Goal: Task Accomplishment & Management: Manage account settings

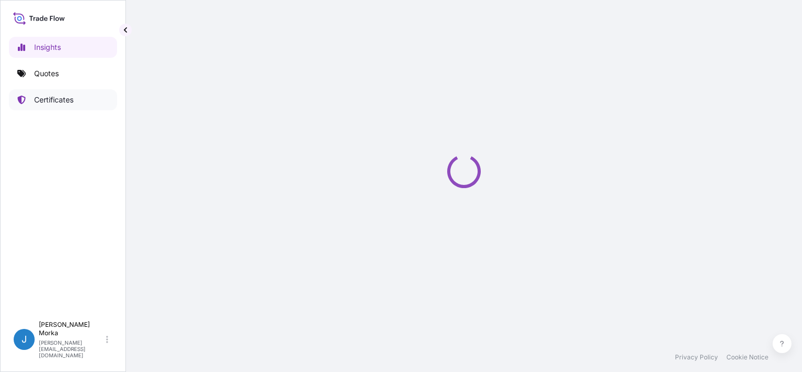
select select "2025"
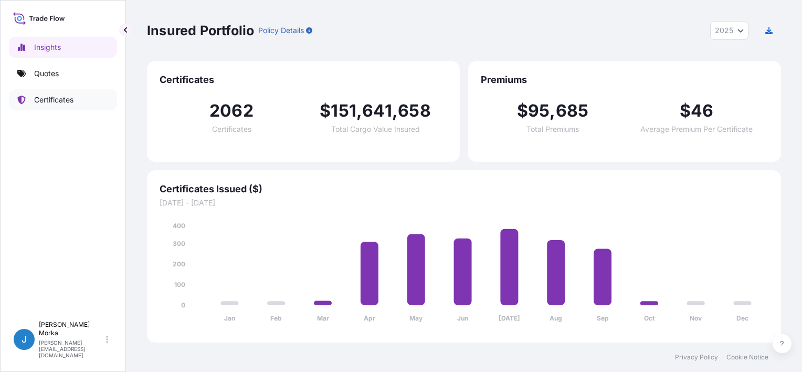
click at [54, 95] on p "Certificates" at bounding box center [53, 100] width 39 height 11
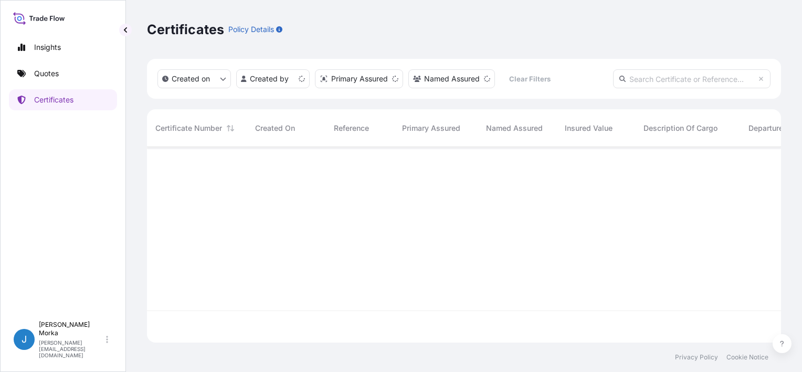
scroll to position [193, 626]
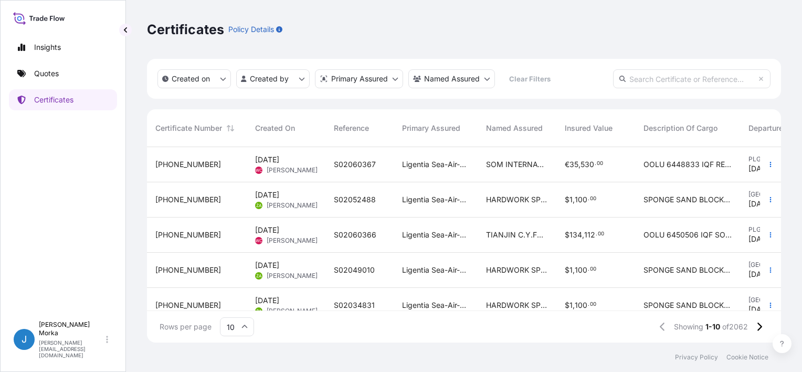
click at [661, 77] on input "text" at bounding box center [692, 78] width 158 height 19
paste input "S02052060"
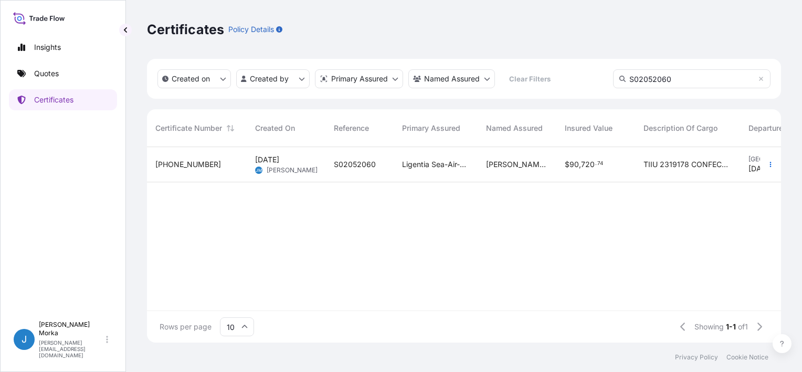
type input "S02052060"
click at [334, 160] on span "S02052060" at bounding box center [355, 164] width 42 height 11
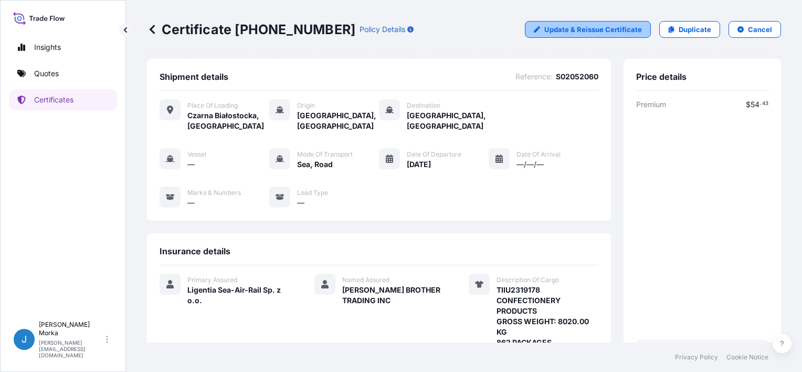
click at [568, 29] on p "Update & Reissue Certificate" at bounding box center [593, 29] width 98 height 11
select select "Road / [GEOGRAPHIC_DATA]"
select select "Sea"
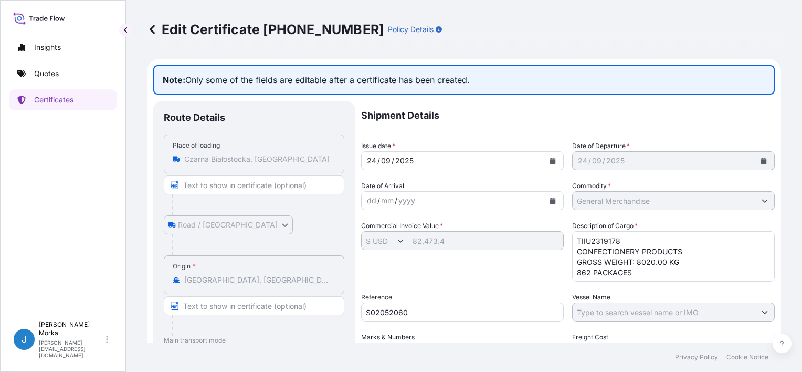
scroll to position [53, 0]
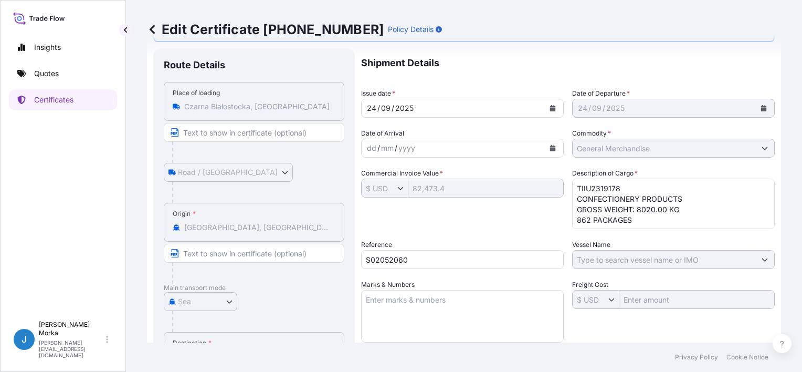
drag, startPoint x: 605, startPoint y: 206, endPoint x: 607, endPoint y: 200, distance: 6.1
click at [605, 206] on textarea "TIIU2319178 CONFECTIONERY PRODUCTS GROSS WEIGHT: 8020.00 KG 862 PACKAGES" at bounding box center [673, 204] width 203 height 50
drag, startPoint x: 678, startPoint y: 195, endPoint x: 570, endPoint y: 196, distance: 108.7
click at [572, 196] on textarea "TIIU2319178 CONFECTIONERY PRODUCTS GROSS WEIGHT: 8020.00 KG 862 PACKAGES" at bounding box center [673, 204] width 203 height 50
paste textarea "HARD CANDY"
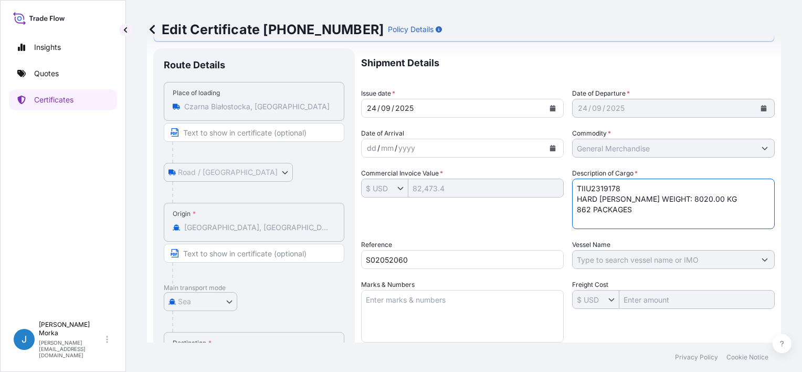
type textarea "TIIU2319178 HARD [PERSON_NAME] WEIGHT: 8020.00 KG 862 PACKAGES"
click at [529, 218] on div "Shipment Details Issue date * [DATE] Date of Departure * [DATE] Date of Arrival…" at bounding box center [568, 278] width 414 height 460
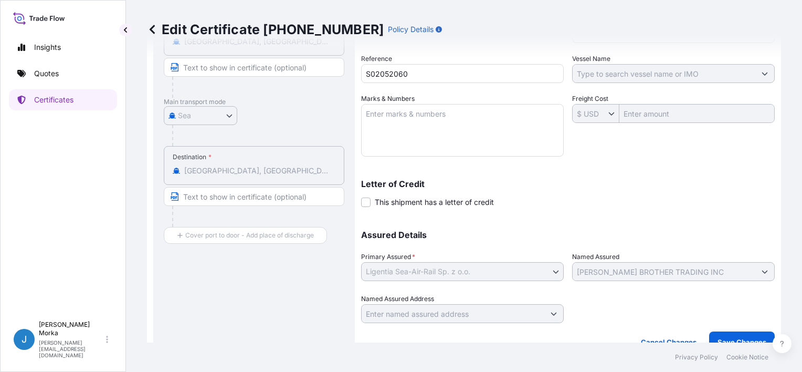
scroll to position [254, 0]
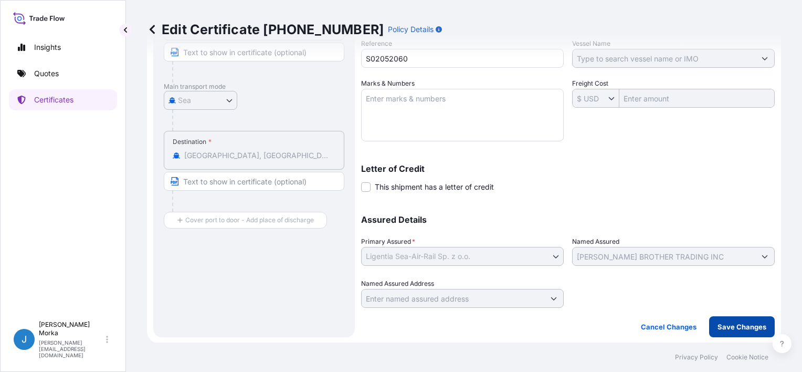
click at [733, 327] on p "Save Changes" at bounding box center [742, 326] width 49 height 11
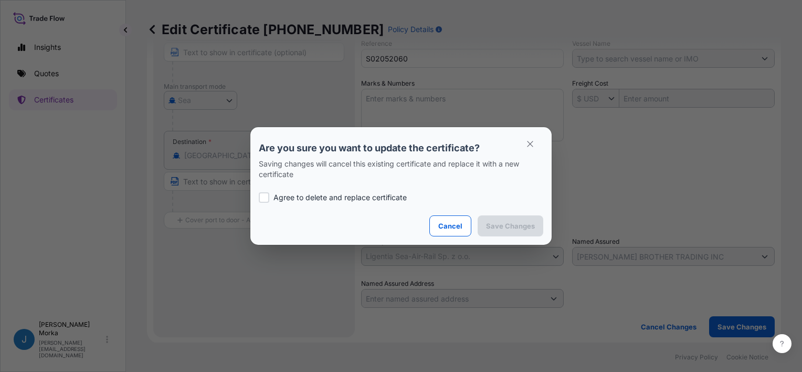
click at [262, 195] on div at bounding box center [264, 197] width 11 height 11
checkbox input "true"
click at [516, 224] on p "Save Changes" at bounding box center [510, 226] width 49 height 11
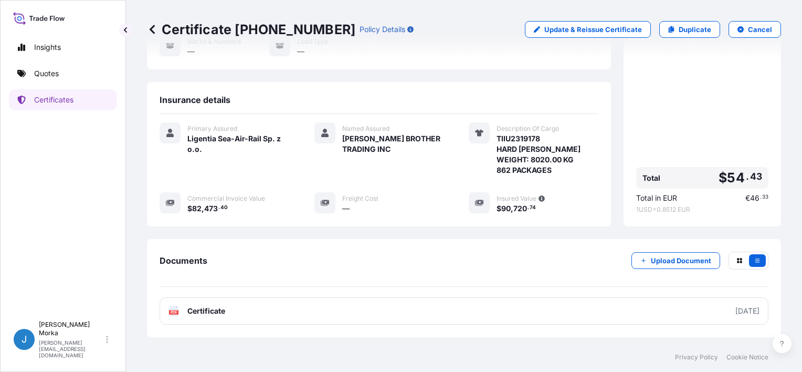
scroll to position [200, 0]
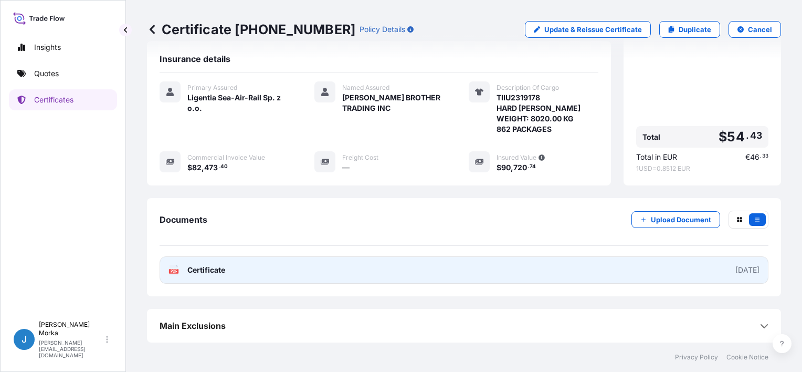
click at [563, 269] on link "PDF Certificate [DATE]" at bounding box center [464, 269] width 609 height 27
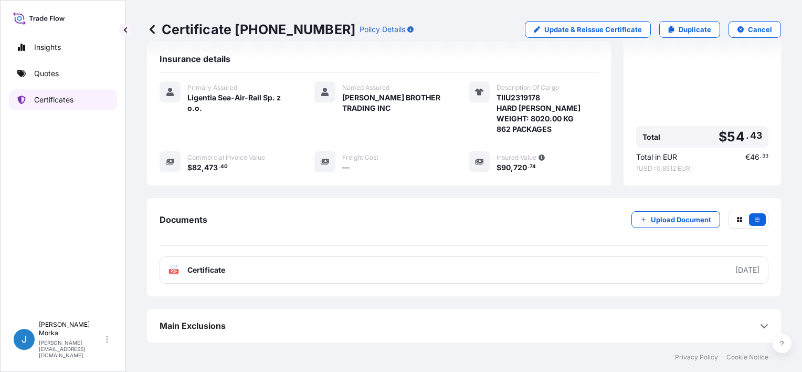
click at [60, 92] on link "Certificates" at bounding box center [63, 99] width 108 height 21
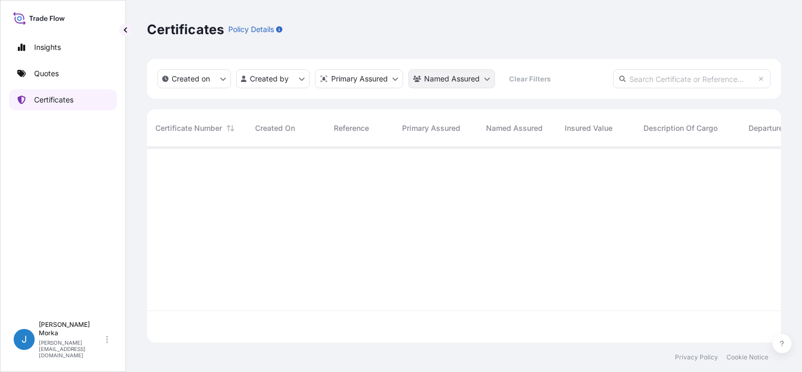
scroll to position [193, 626]
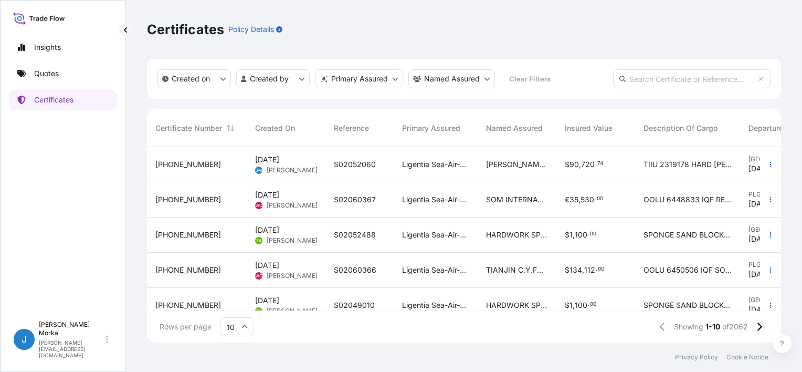
click at [666, 76] on input "text" at bounding box center [692, 78] width 158 height 19
paste input "S02052060"
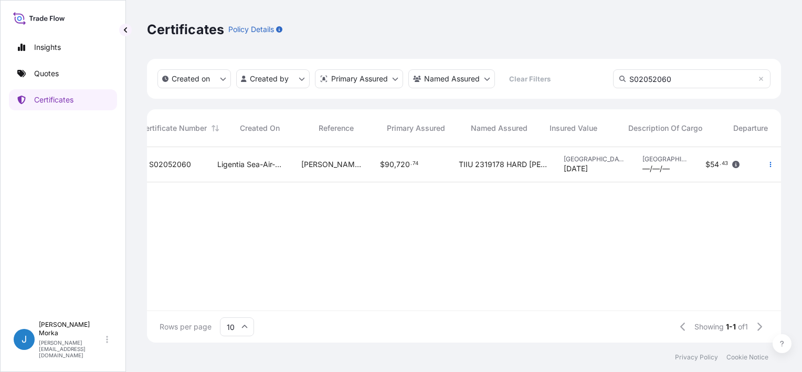
scroll to position [0, 0]
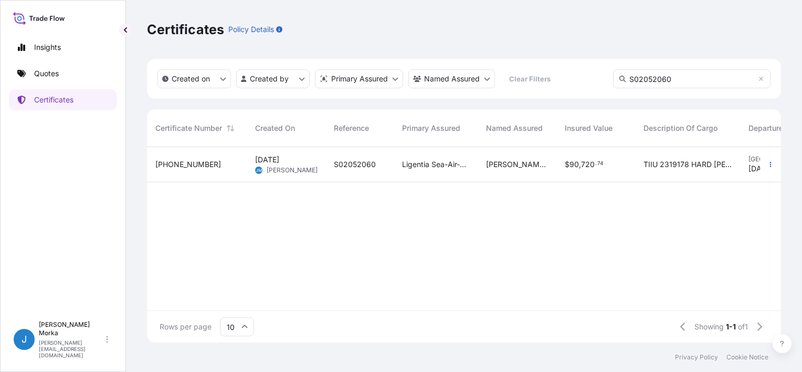
type input "S02052060"
click at [328, 254] on div "[PHONE_NUMBER] [DATE] [PERSON_NAME] S02052060 Ligentia Sea-Air-Rail Sp. z o.o. …" at bounding box center [556, 228] width 819 height 163
click at [76, 97] on link "Certificates" at bounding box center [63, 99] width 108 height 21
click at [759, 80] on icon at bounding box center [761, 79] width 6 height 6
